Goal: Navigation & Orientation: Find specific page/section

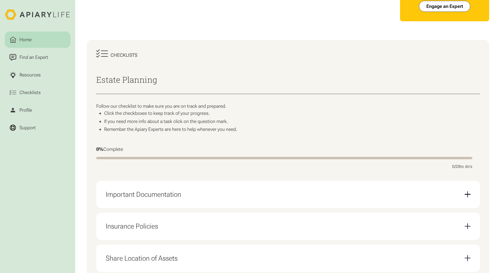
scroll to position [53, 0]
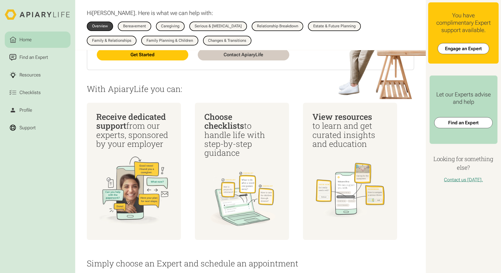
scroll to position [58, 0]
